Goal: Task Accomplishment & Management: Use online tool/utility

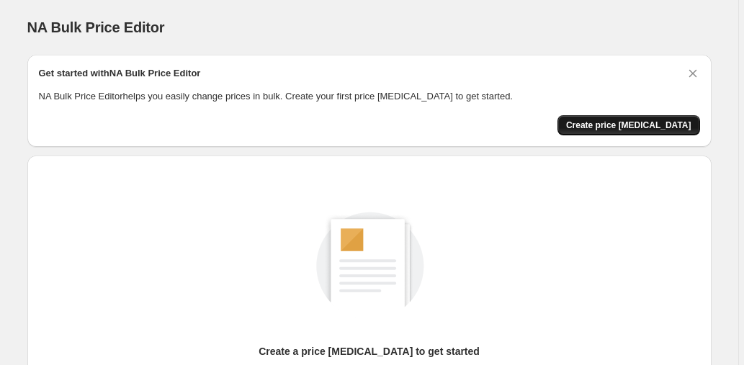
click at [638, 123] on span "Create price change job" at bounding box center [628, 126] width 125 height 12
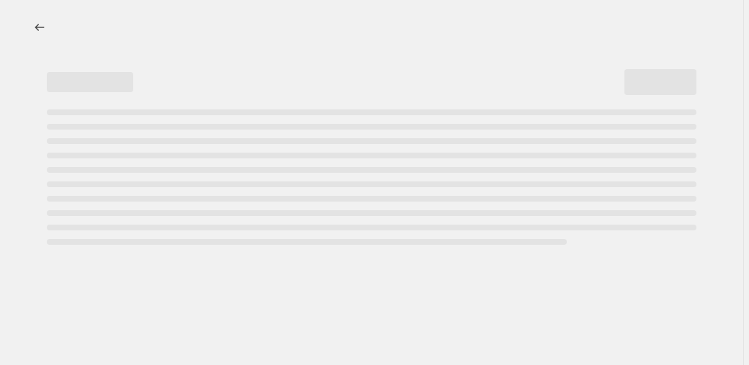
select select "percentage"
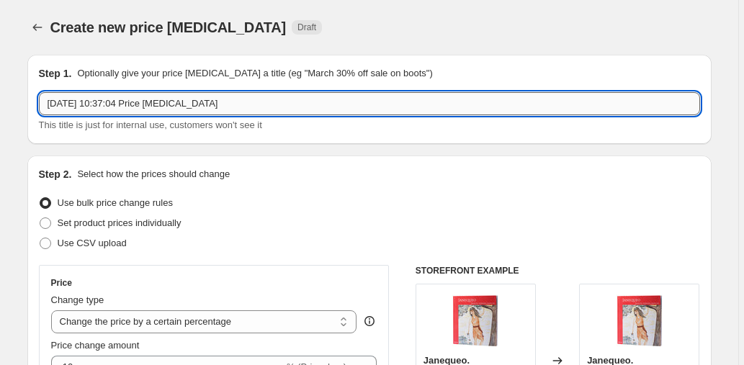
click at [235, 99] on input "3 oct 2025, 10:37:04 Price change job" at bounding box center [370, 103] width 662 height 23
drag, startPoint x: 231, startPoint y: 102, endPoint x: 26, endPoint y: 99, distance: 204.7
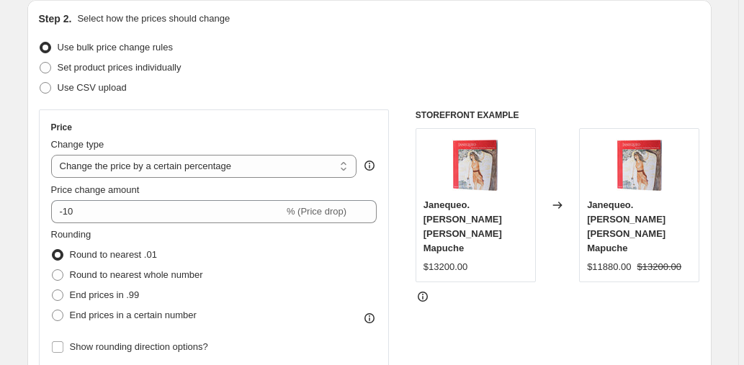
scroll to position [157, 0]
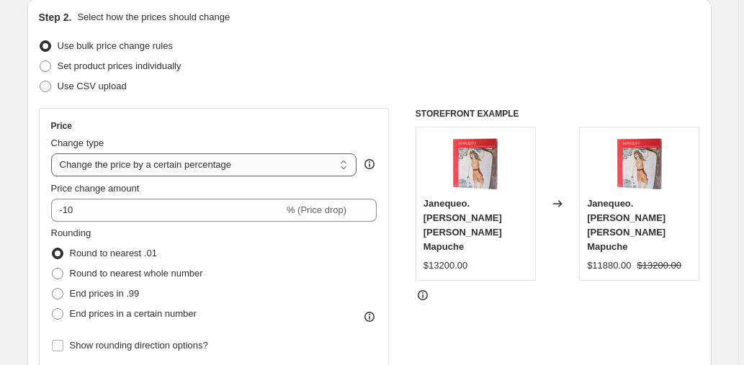
type input "40% OFF Cyber"
click at [153, 165] on select "Change the price to a certain amount Change the price by a certain amount Chang…" at bounding box center [204, 164] width 306 height 23
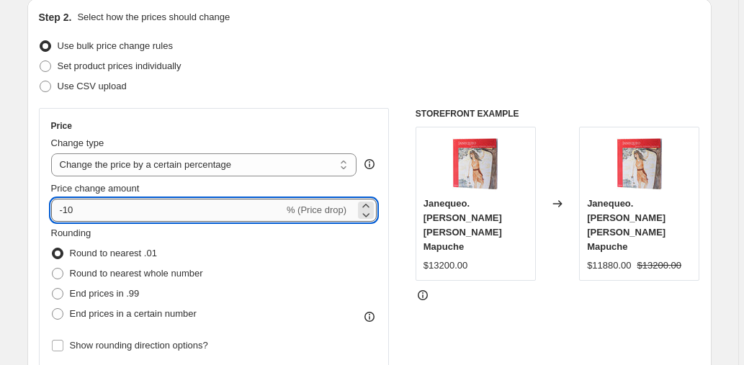
click at [119, 209] on input "-10" at bounding box center [167, 210] width 233 height 23
type input "-1"
type input "-40"
click at [364, 132] on div "Price Change type Change the price to a certain amount Change the price by a ce…" at bounding box center [214, 238] width 326 height 236
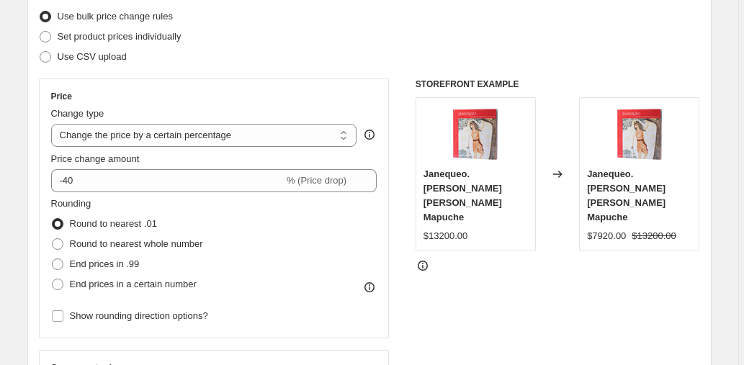
scroll to position [194, 0]
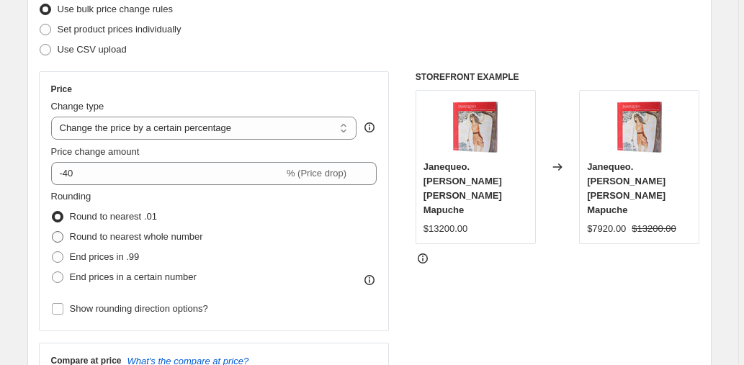
click at [139, 241] on span "Round to nearest whole number" at bounding box center [136, 236] width 133 height 11
click at [53, 232] on input "Round to nearest whole number" at bounding box center [52, 231] width 1 height 1
radio input "true"
click at [141, 214] on span "Round to nearest .01" at bounding box center [113, 216] width 87 height 11
click at [53, 212] on input "Round to nearest .01" at bounding box center [52, 211] width 1 height 1
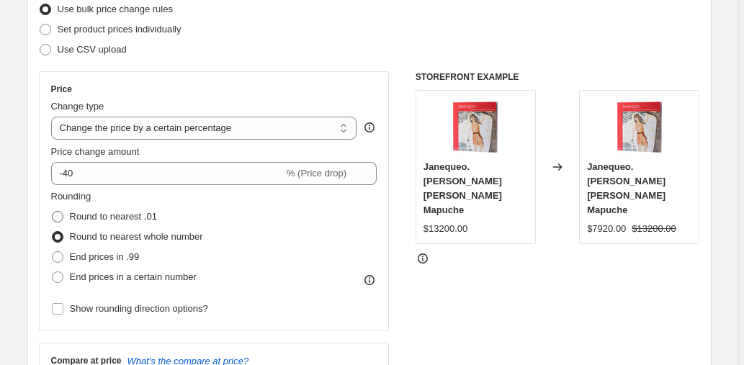
radio input "true"
click at [140, 257] on span "End prices in .99" at bounding box center [105, 257] width 70 height 11
click at [53, 252] on input "End prices in .99" at bounding box center [52, 252] width 1 height 1
radio input "true"
click at [146, 214] on span "Round to nearest .01" at bounding box center [113, 216] width 87 height 11
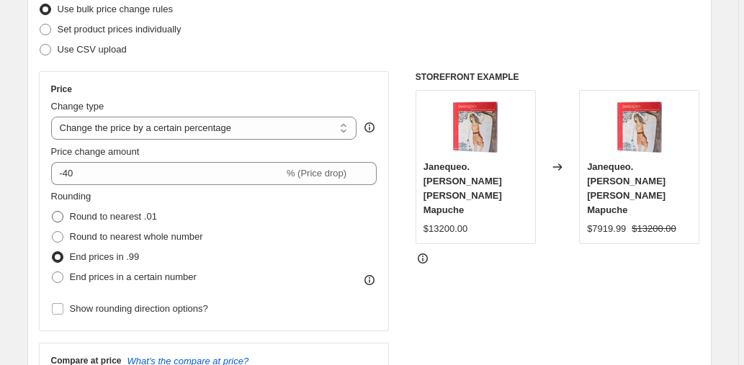
click at [53, 212] on input "Round to nearest .01" at bounding box center [52, 211] width 1 height 1
radio input "true"
click at [107, 311] on span "Show rounding direction options?" at bounding box center [139, 308] width 138 height 11
click at [63, 311] on input "Show rounding direction options?" at bounding box center [58, 309] width 12 height 12
click at [107, 311] on span "Show rounding direction options?" at bounding box center [139, 308] width 138 height 11
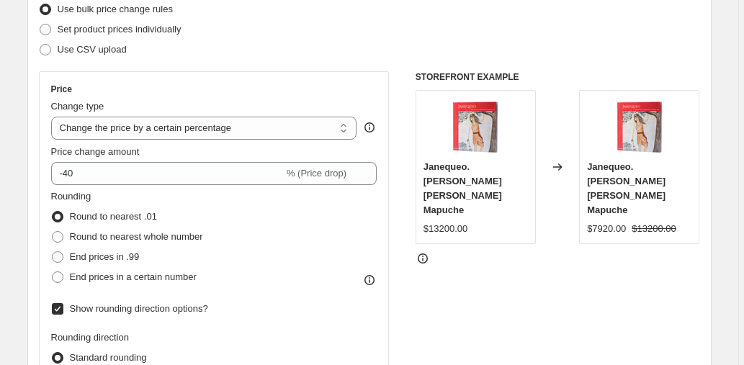
click at [63, 311] on input "Show rounding direction options?" at bounding box center [58, 309] width 12 height 12
checkbox input "false"
click at [122, 277] on span "End prices in a certain number" at bounding box center [133, 277] width 127 height 11
click at [53, 272] on input "End prices in a certain number" at bounding box center [52, 272] width 1 height 1
radio input "true"
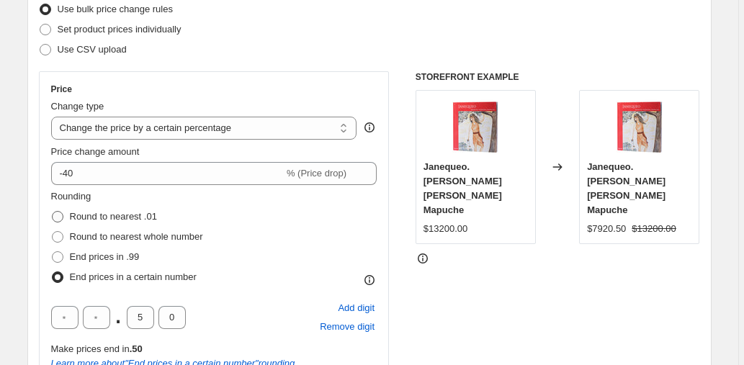
click at [138, 216] on span "Round to nearest .01" at bounding box center [113, 216] width 87 height 11
click at [53, 212] on input "Round to nearest .01" at bounding box center [52, 211] width 1 height 1
radio input "true"
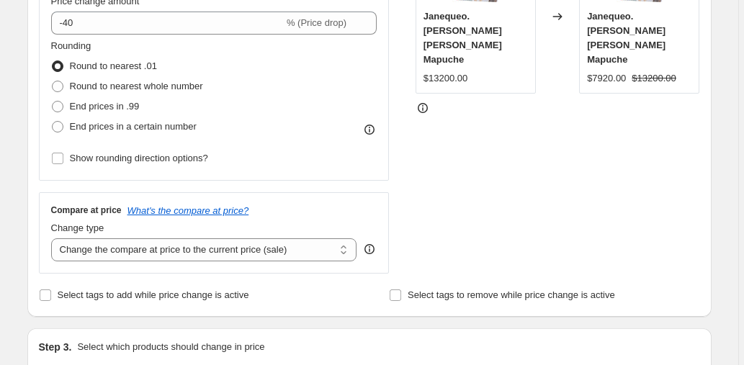
scroll to position [345, 0]
click at [52, 293] on span at bounding box center [45, 294] width 13 height 13
click at [51, 293] on input "Select tags to add while price change is active" at bounding box center [46, 295] width 12 height 12
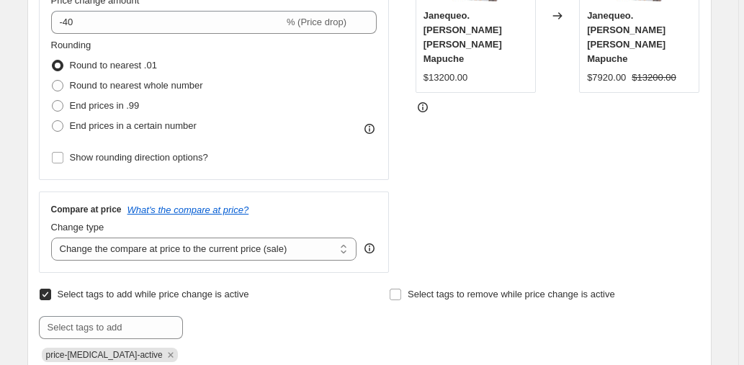
scroll to position [340, 0]
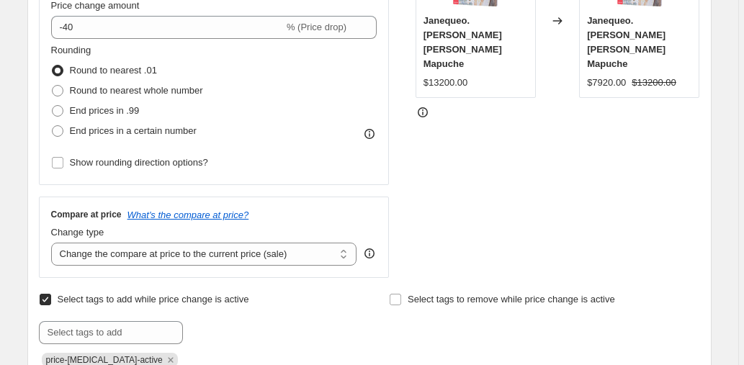
click at [51, 294] on input "Select tags to add while price change is active" at bounding box center [46, 300] width 12 height 12
checkbox input "false"
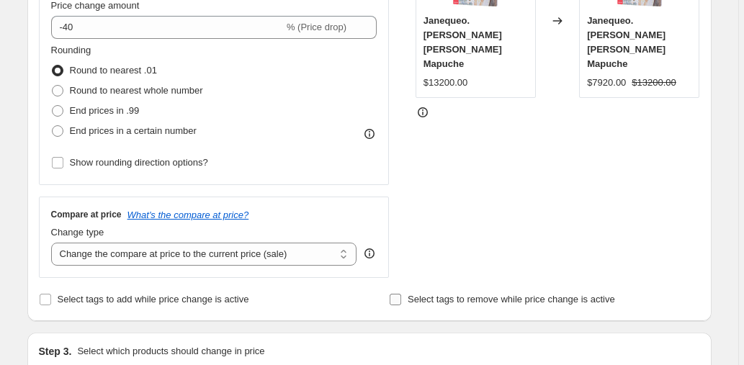
click at [401, 303] on input "Select tags to remove while price change is active" at bounding box center [396, 300] width 12 height 12
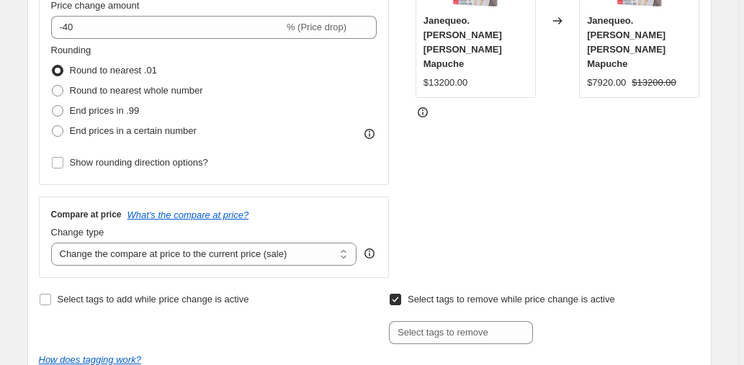
click at [401, 303] on input "Select tags to remove while price change is active" at bounding box center [396, 300] width 12 height 12
checkbox input "false"
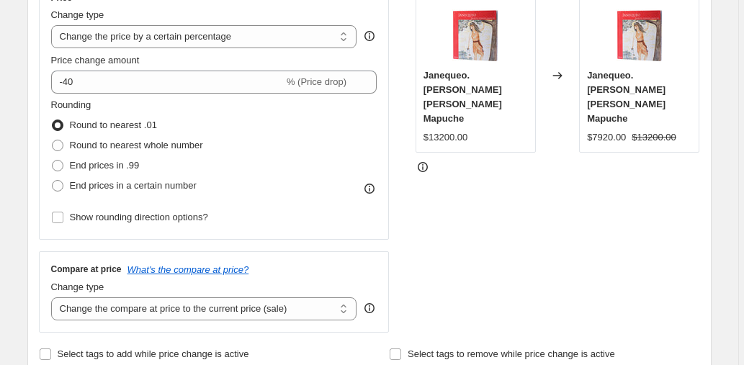
scroll to position [280, 0]
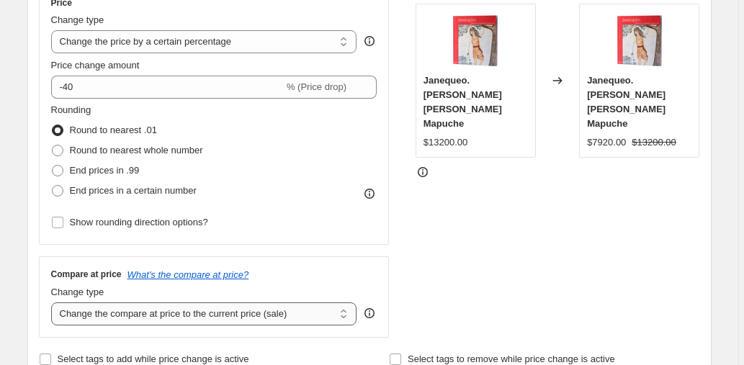
click at [321, 306] on select "Change the compare at price to the current price (sale) Change the compare at p…" at bounding box center [204, 314] width 306 height 23
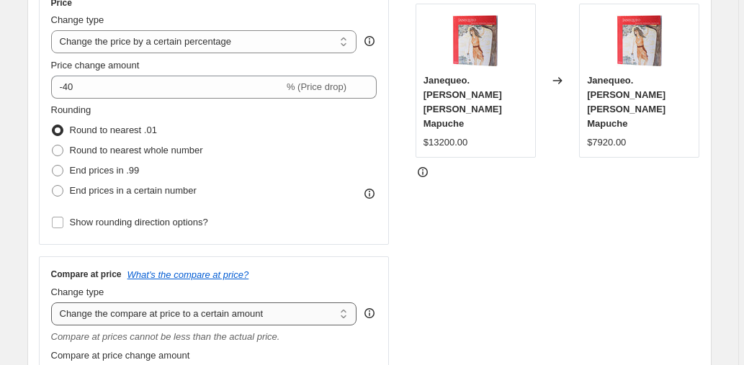
click at [309, 313] on select "Change the compare at price to the current price (sale) Change the compare at p…" at bounding box center [204, 314] width 306 height 23
select select "percentage"
type input "-15"
click at [290, 312] on select "Change the compare at price to the current price (sale) Change the compare at p…" at bounding box center [204, 314] width 306 height 23
select select "ep"
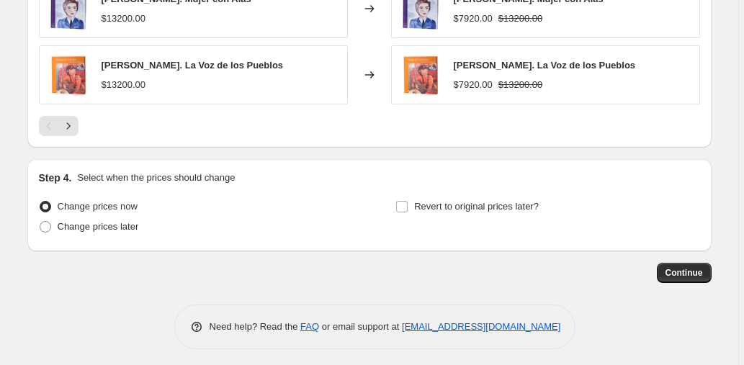
scroll to position [1075, 0]
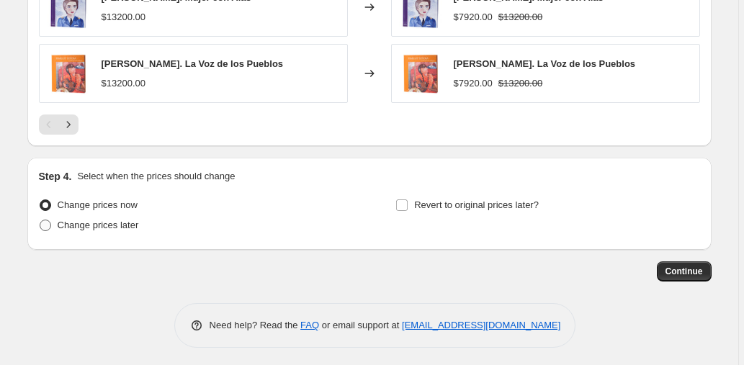
click at [135, 222] on span "Change prices later" at bounding box center [98, 225] width 81 height 11
click at [40, 221] on input "Change prices later" at bounding box center [40, 220] width 1 height 1
radio input "true"
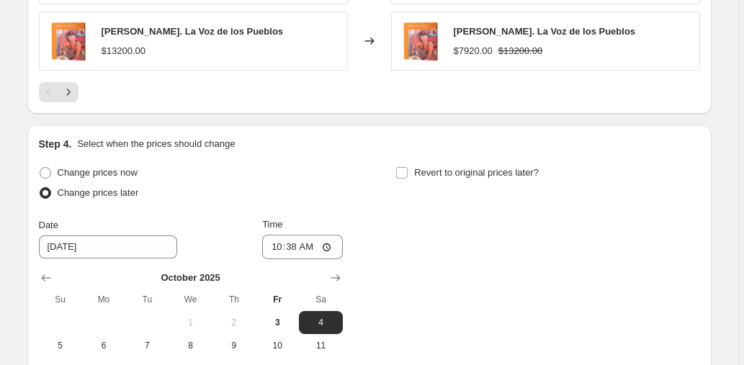
scroll to position [1203, 0]
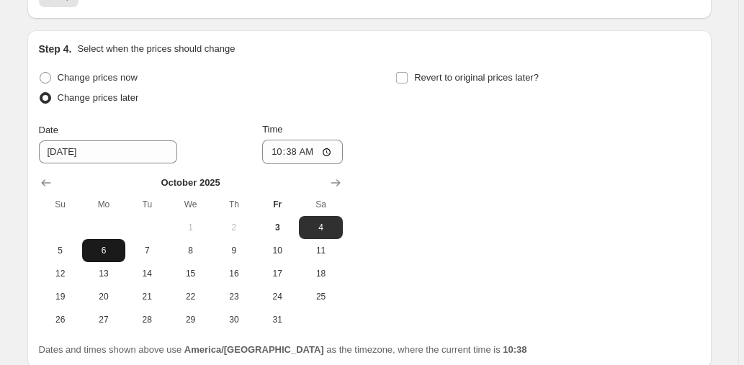
click at [109, 245] on span "6" at bounding box center [104, 251] width 32 height 12
type input "10/6/2025"
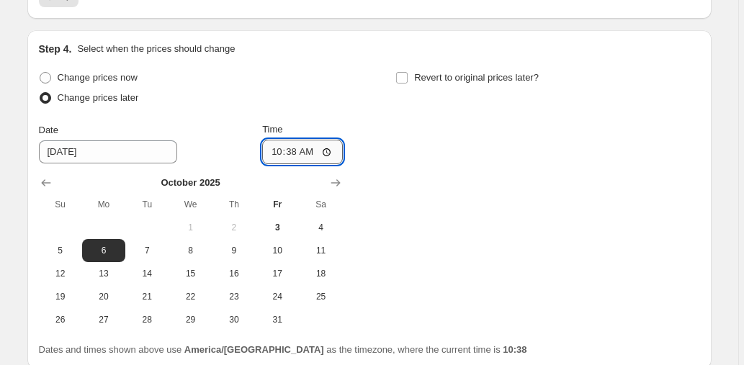
click at [298, 148] on input "10:38" at bounding box center [302, 152] width 81 height 25
click at [301, 143] on input "10:38" at bounding box center [302, 152] width 81 height 25
click at [294, 147] on input "Time" at bounding box center [302, 152] width 81 height 25
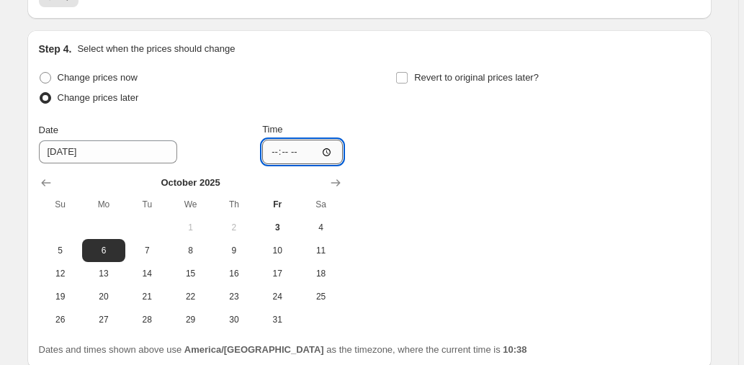
type input "00:00"
click at [471, 83] on label "Revert to original prices later?" at bounding box center [467, 78] width 143 height 20
click at [408, 83] on input "Revert to original prices later?" at bounding box center [402, 78] width 12 height 12
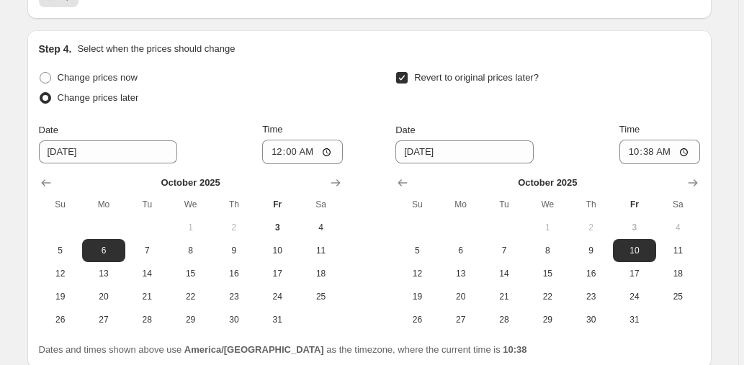
click at [405, 76] on input "Revert to original prices later?" at bounding box center [402, 78] width 12 height 12
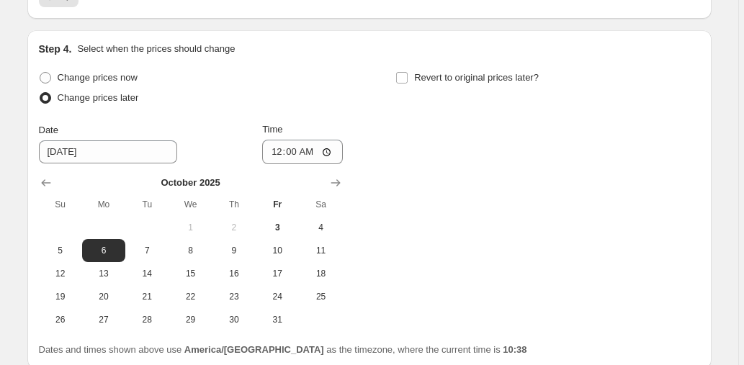
click at [356, 73] on div "Change prices now Change prices later Date 10/6/2025 Time 00:00 October 2025 Su…" at bounding box center [370, 200] width 662 height 264
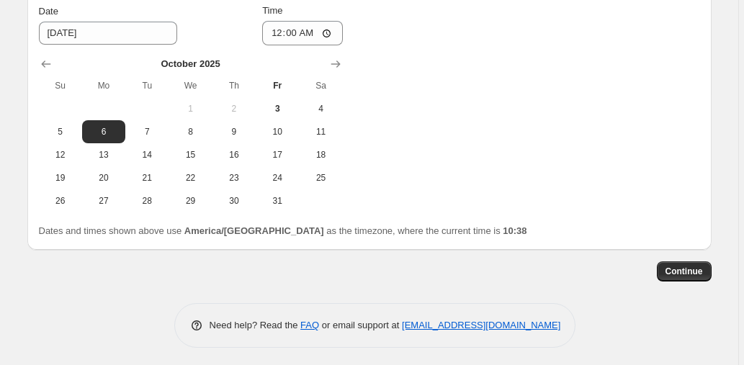
scroll to position [1217, 0]
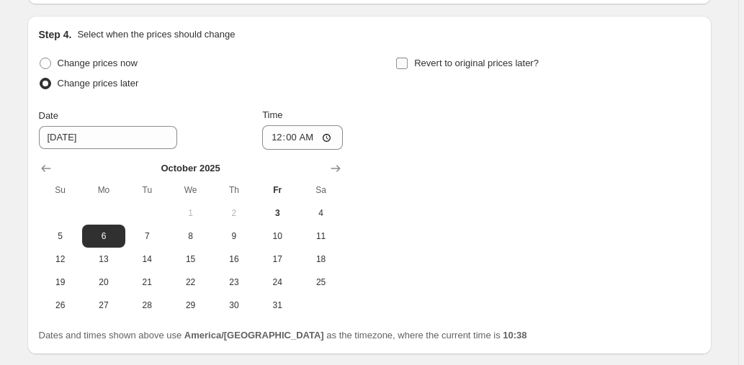
click at [403, 53] on label "Revert to original prices later?" at bounding box center [467, 63] width 143 height 20
click at [403, 58] on input "Revert to original prices later?" at bounding box center [402, 64] width 12 height 12
checkbox input "true"
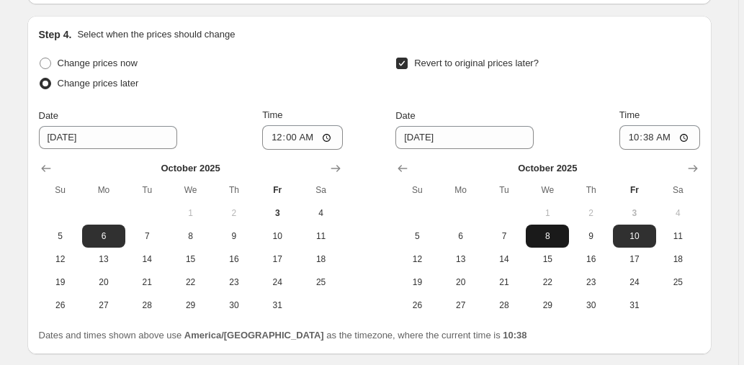
click at [561, 231] on span "8" at bounding box center [548, 237] width 32 height 12
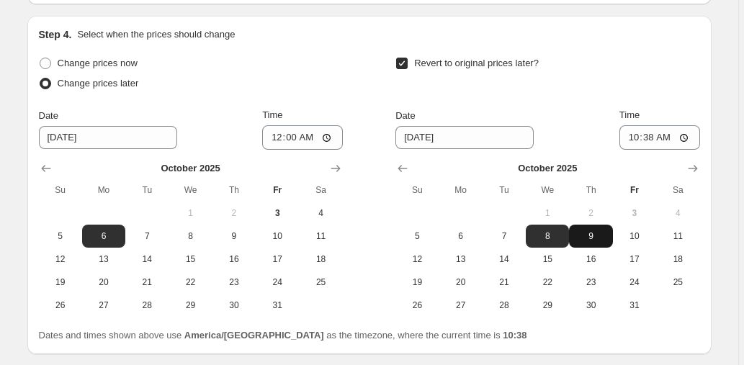
click at [607, 237] on span "9" at bounding box center [591, 237] width 32 height 12
type input "10/9/2025"
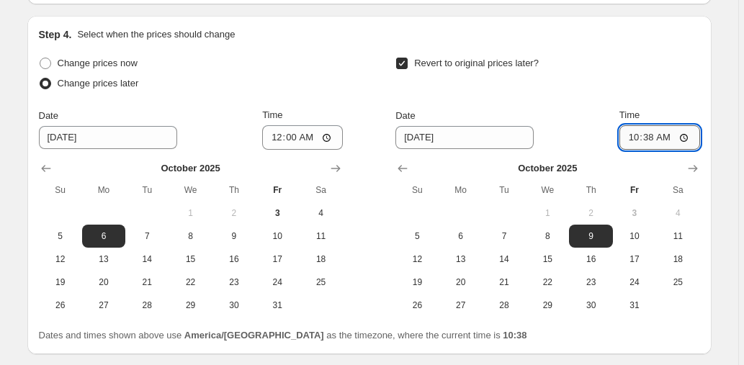
click at [649, 135] on input "10:38" at bounding box center [660, 137] width 81 height 25
type input "00:00"
click at [667, 85] on div "Revert to original prices later?" at bounding box center [548, 74] width 304 height 43
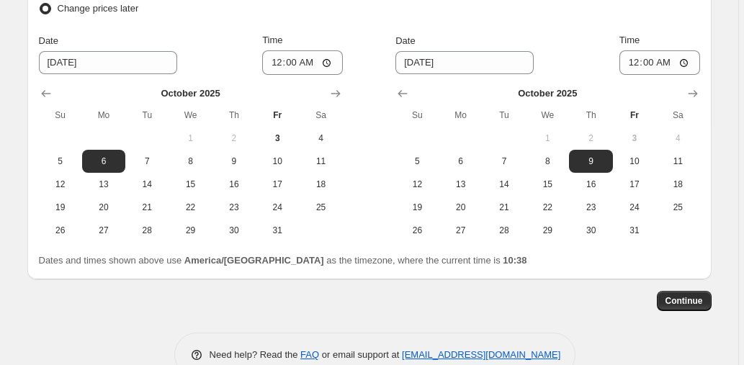
scroll to position [1322, 0]
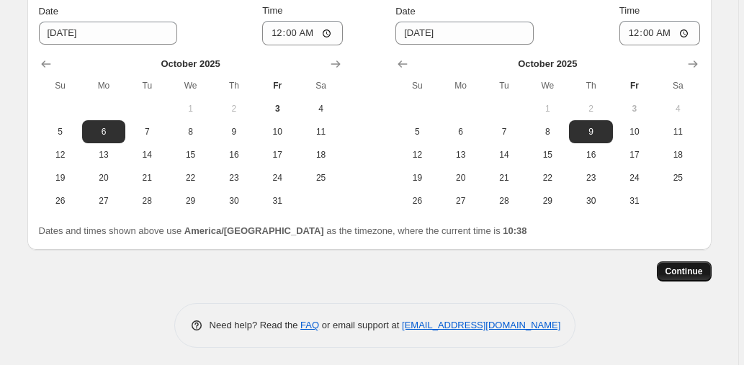
click at [679, 267] on span "Continue" at bounding box center [684, 272] width 37 height 12
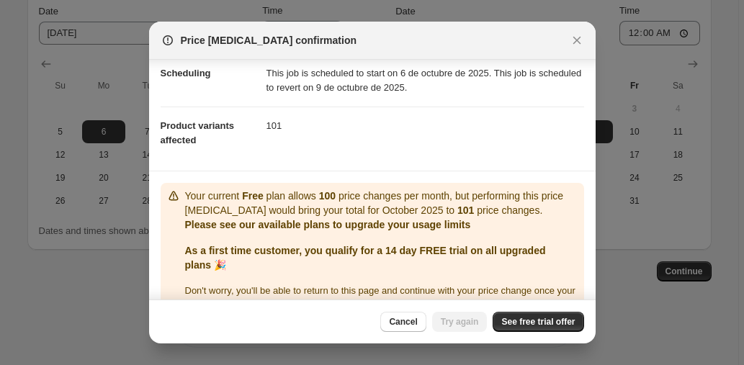
scroll to position [123, 0]
click at [393, 322] on span "Cancel" at bounding box center [403, 322] width 28 height 12
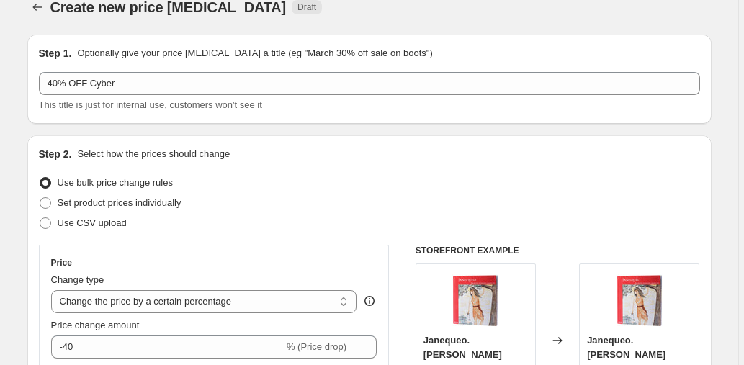
scroll to position [0, 0]
